Goal: Information Seeking & Learning: Learn about a topic

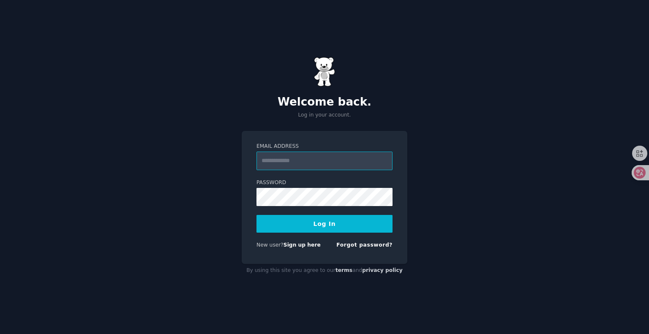
click at [281, 166] on input "Email Address" at bounding box center [325, 161] width 136 height 19
type input "**********"
click at [340, 223] on button "Log In" at bounding box center [325, 224] width 136 height 18
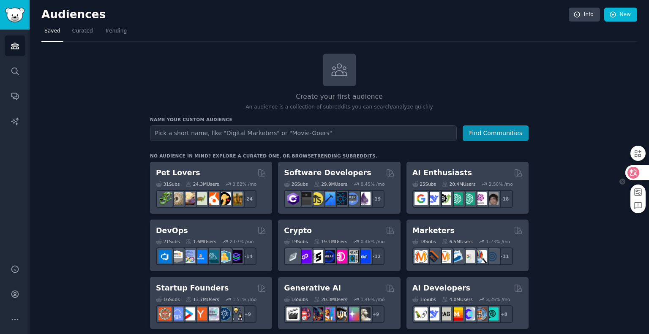
click at [633, 172] on icon at bounding box center [633, 172] width 7 height 7
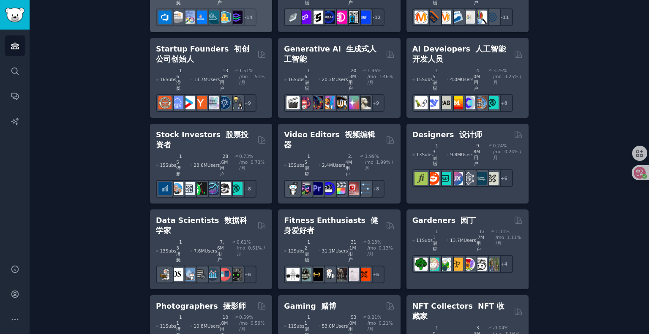
scroll to position [945, 0]
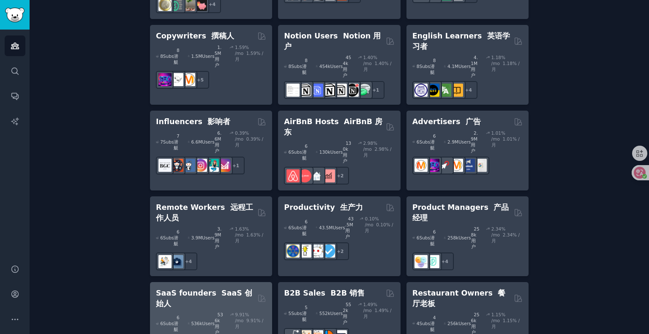
click at [191, 288] on h2 "SaaS founders SaaS 创始人" at bounding box center [205, 298] width 98 height 21
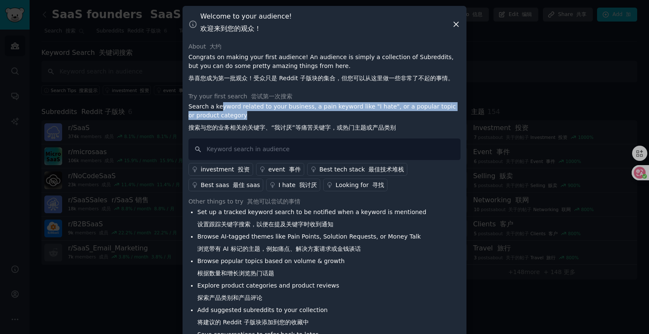
drag, startPoint x: 218, startPoint y: 109, endPoint x: 260, endPoint y: 117, distance: 42.7
click at [257, 117] on p "Search a keyword related to your business, a pain keyword like "I hate", or a p…" at bounding box center [324, 118] width 272 height 33
click at [281, 117] on p "Search a keyword related to your business, a pain keyword like "I hate", or a p…" at bounding box center [324, 118] width 272 height 33
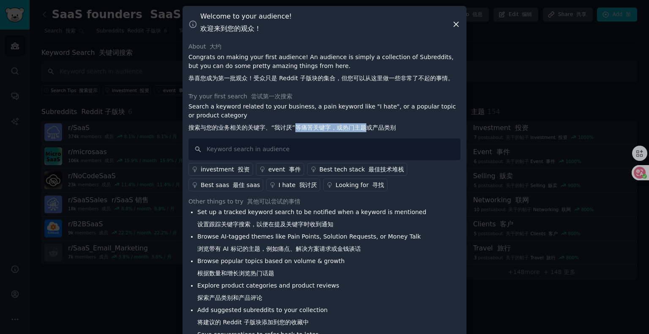
drag, startPoint x: 344, startPoint y: 127, endPoint x: 367, endPoint y: 126, distance: 23.3
click at [367, 126] on font "搜索与您的业务相关的关键字、“我讨厌”等痛苦关键字，或热门主题或产品类别" at bounding box center [292, 127] width 208 height 7
drag, startPoint x: 331, startPoint y: 126, endPoint x: 242, endPoint y: 126, distance: 89.6
click at [247, 126] on font "搜索与您的业务相关的关键字、“我讨厌”等痛苦关键字，或热门主题或产品类别" at bounding box center [292, 127] width 208 height 7
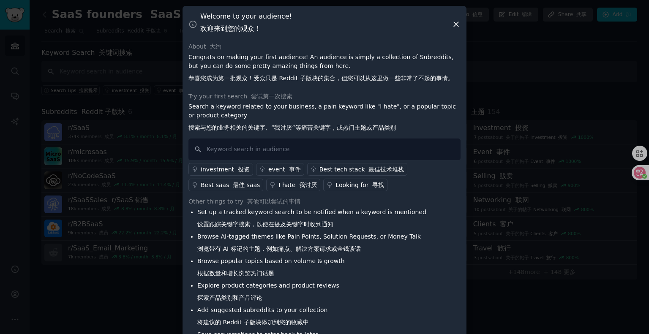
click at [242, 126] on font "搜索与您的业务相关的关键字、“我讨厌”等痛苦关键字，或热门主题或产品类别" at bounding box center [292, 127] width 208 height 7
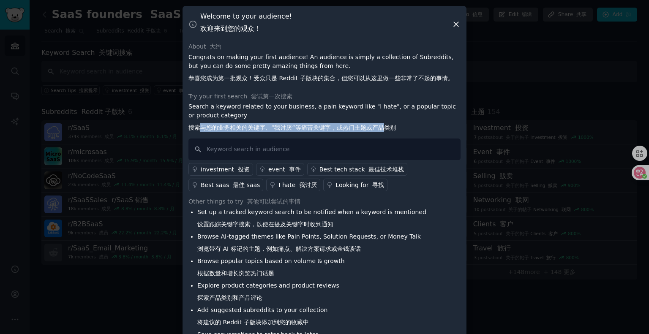
drag, startPoint x: 201, startPoint y: 126, endPoint x: 384, endPoint y: 127, distance: 182.6
click at [384, 127] on font "搜索与您的业务相关的关键字、“我讨厌”等痛苦关键字，或热门主题或产品类别" at bounding box center [292, 127] width 208 height 7
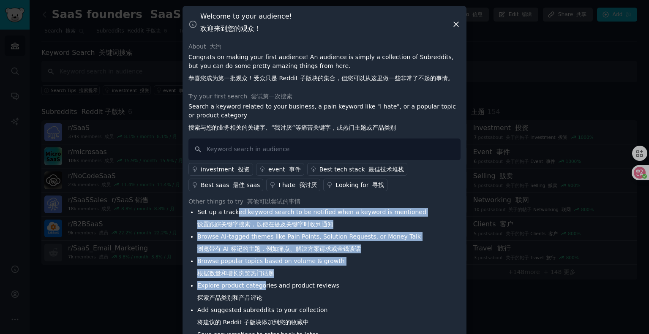
drag, startPoint x: 233, startPoint y: 214, endPoint x: 279, endPoint y: 299, distance: 96.4
click at [270, 292] on ul "Set up a tracked keyword search to be notified when a keyword is mentioned 设置跟踪…" at bounding box center [307, 294] width 238 height 172
click at [456, 22] on icon at bounding box center [456, 24] width 9 height 9
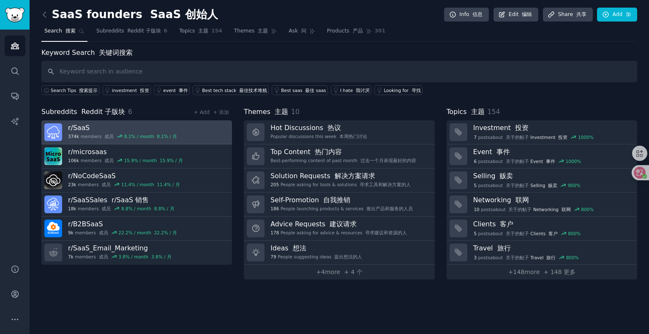
click at [76, 126] on h3 "r/ SaaS" at bounding box center [122, 127] width 109 height 9
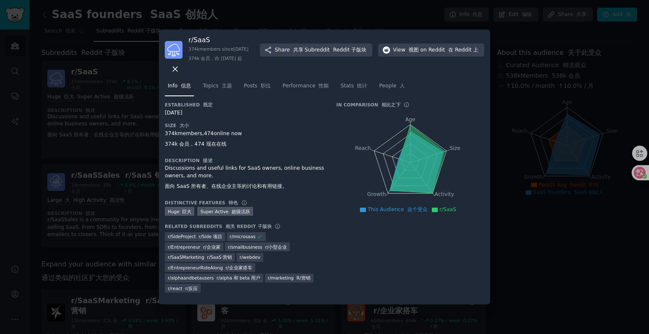
click at [128, 160] on div at bounding box center [324, 167] width 649 height 334
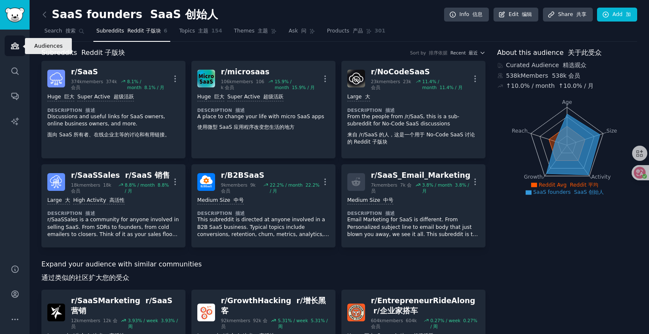
click at [17, 45] on icon "Sidebar" at bounding box center [15, 46] width 8 height 6
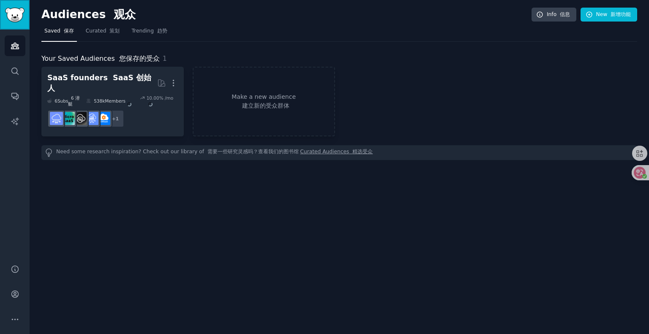
click at [18, 9] on img "Sidebar" at bounding box center [14, 15] width 19 height 15
